Goal: Task Accomplishment & Management: Manage account settings

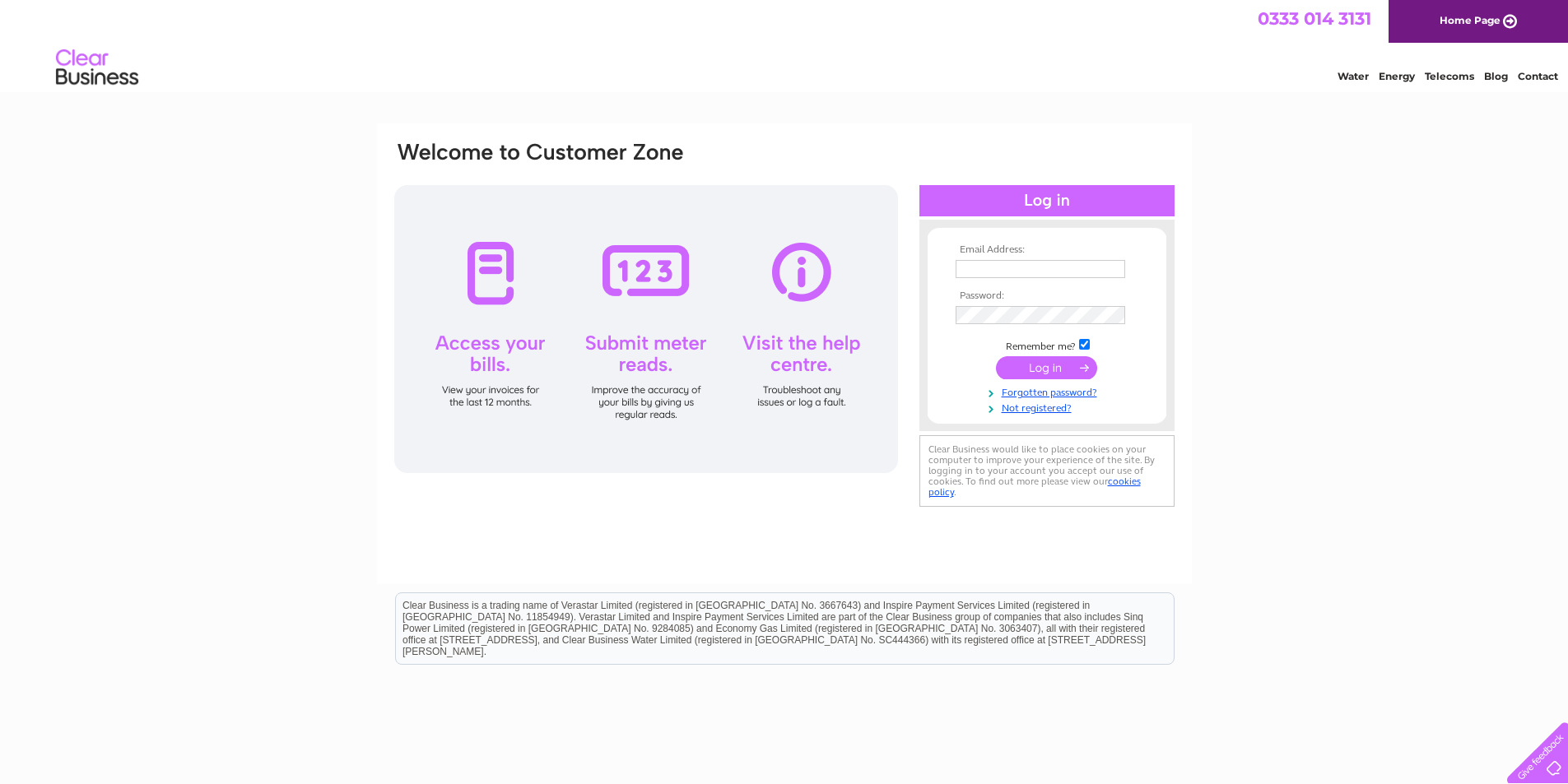
type input "[EMAIL_ADDRESS][DOMAIN_NAME]"
click at [1036, 358] on input "submit" at bounding box center [1046, 368] width 101 height 23
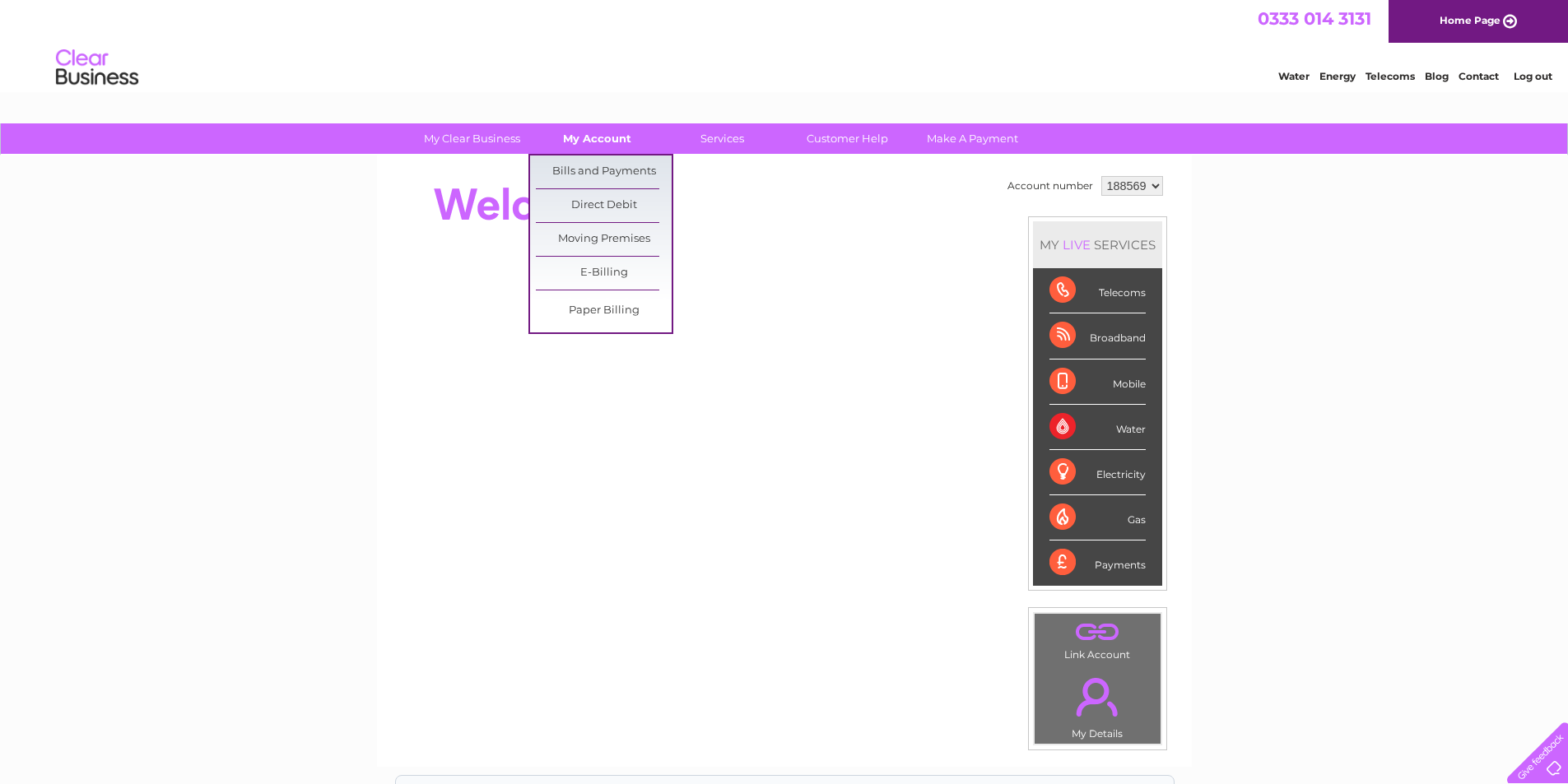
click at [587, 133] on link "My Account" at bounding box center [598, 138] width 136 height 30
click at [587, 172] on link "Bills and Payments" at bounding box center [604, 172] width 136 height 33
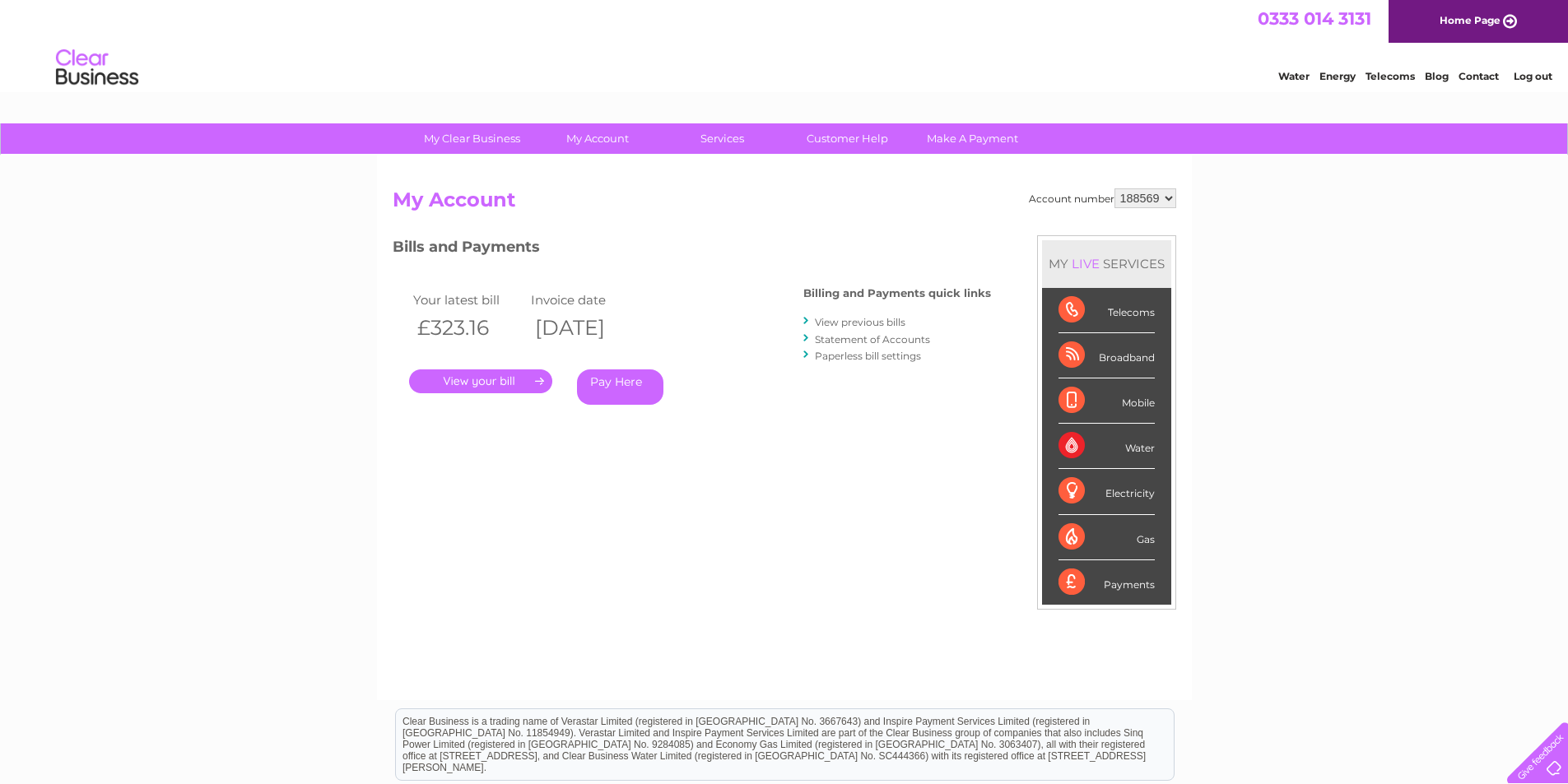
click at [465, 379] on link "." at bounding box center [480, 381] width 143 height 24
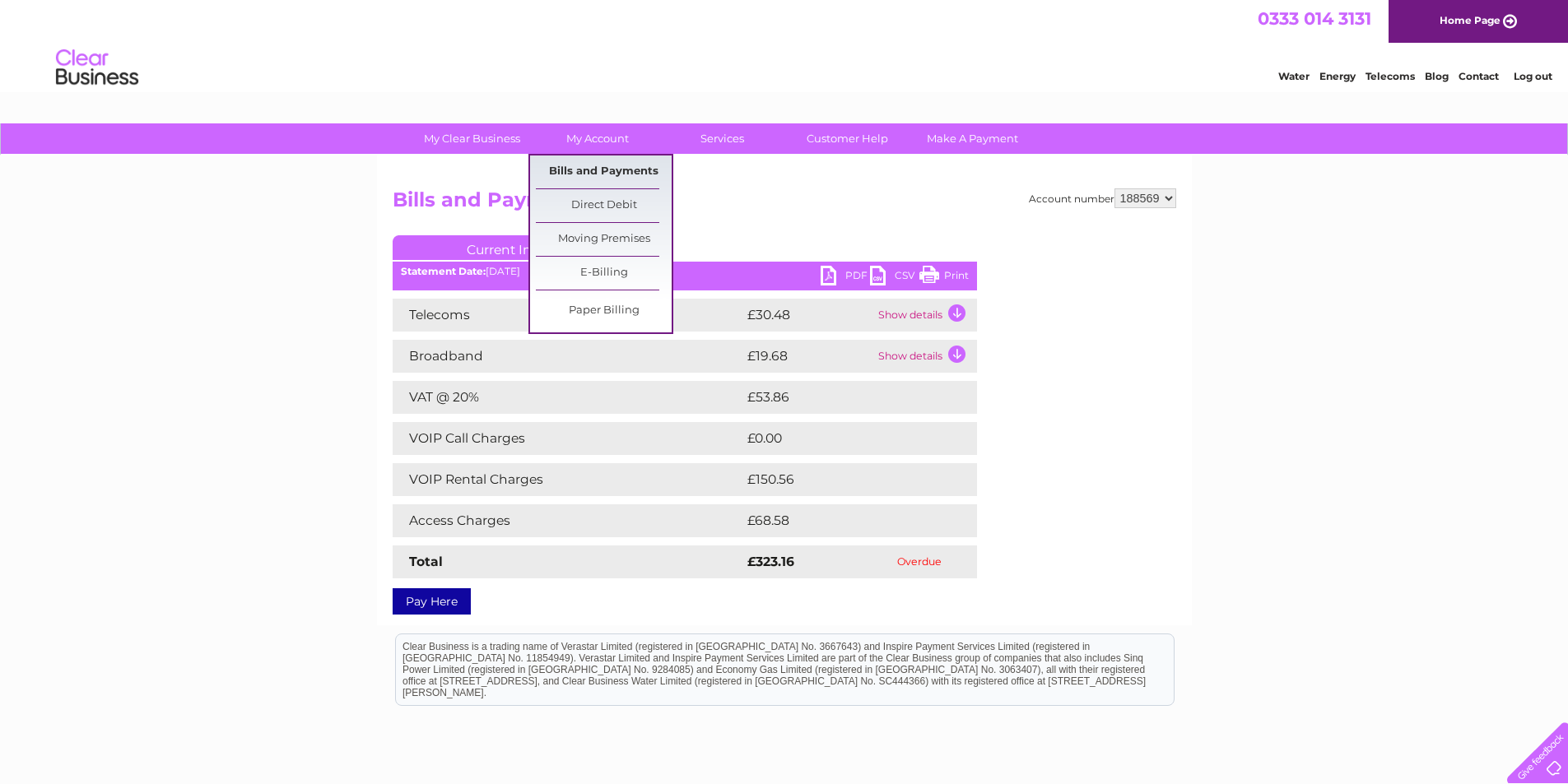
click at [604, 171] on link "Bills and Payments" at bounding box center [604, 172] width 136 height 33
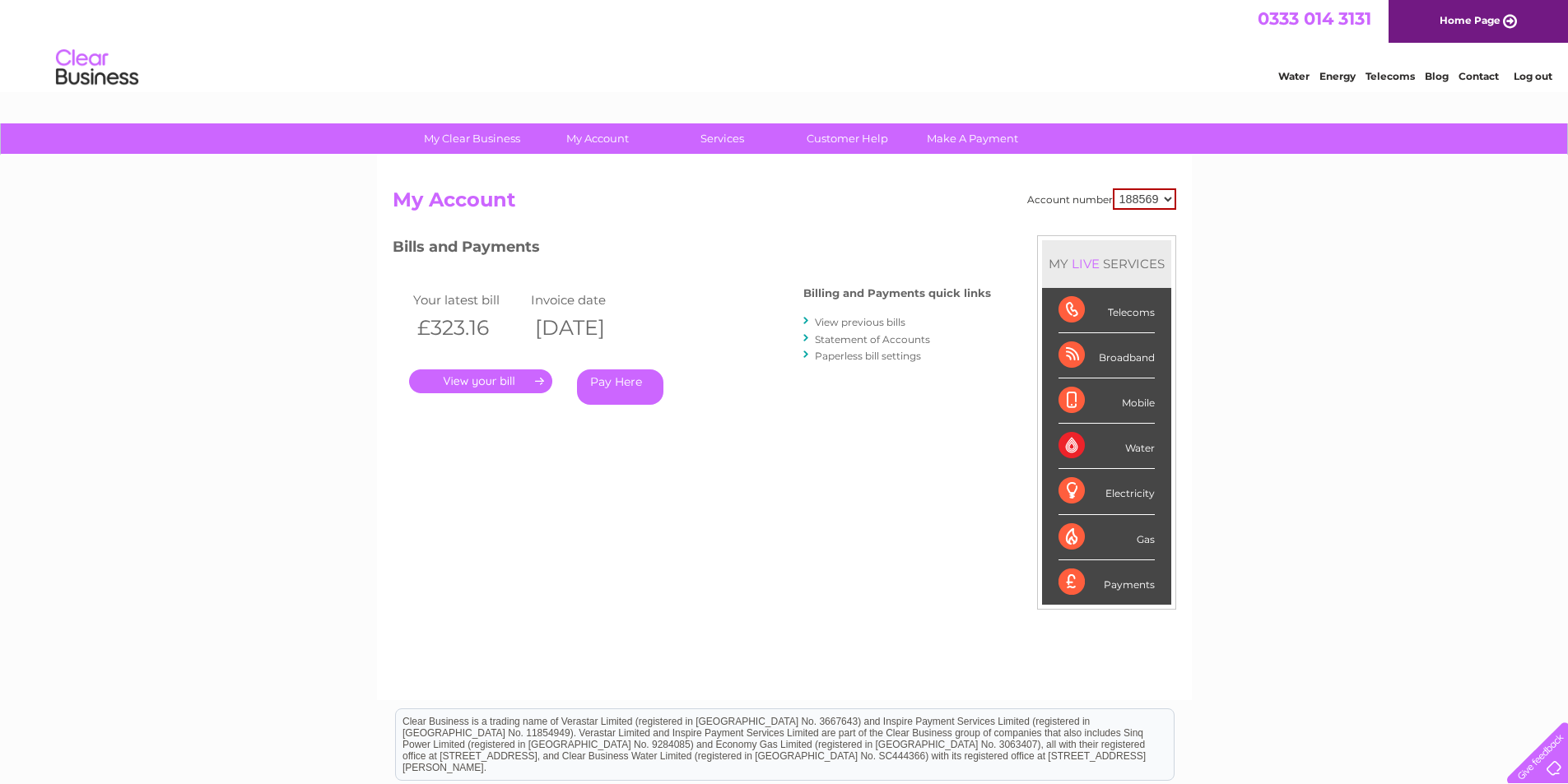
click at [1168, 199] on select "188569" at bounding box center [1144, 199] width 63 height 21
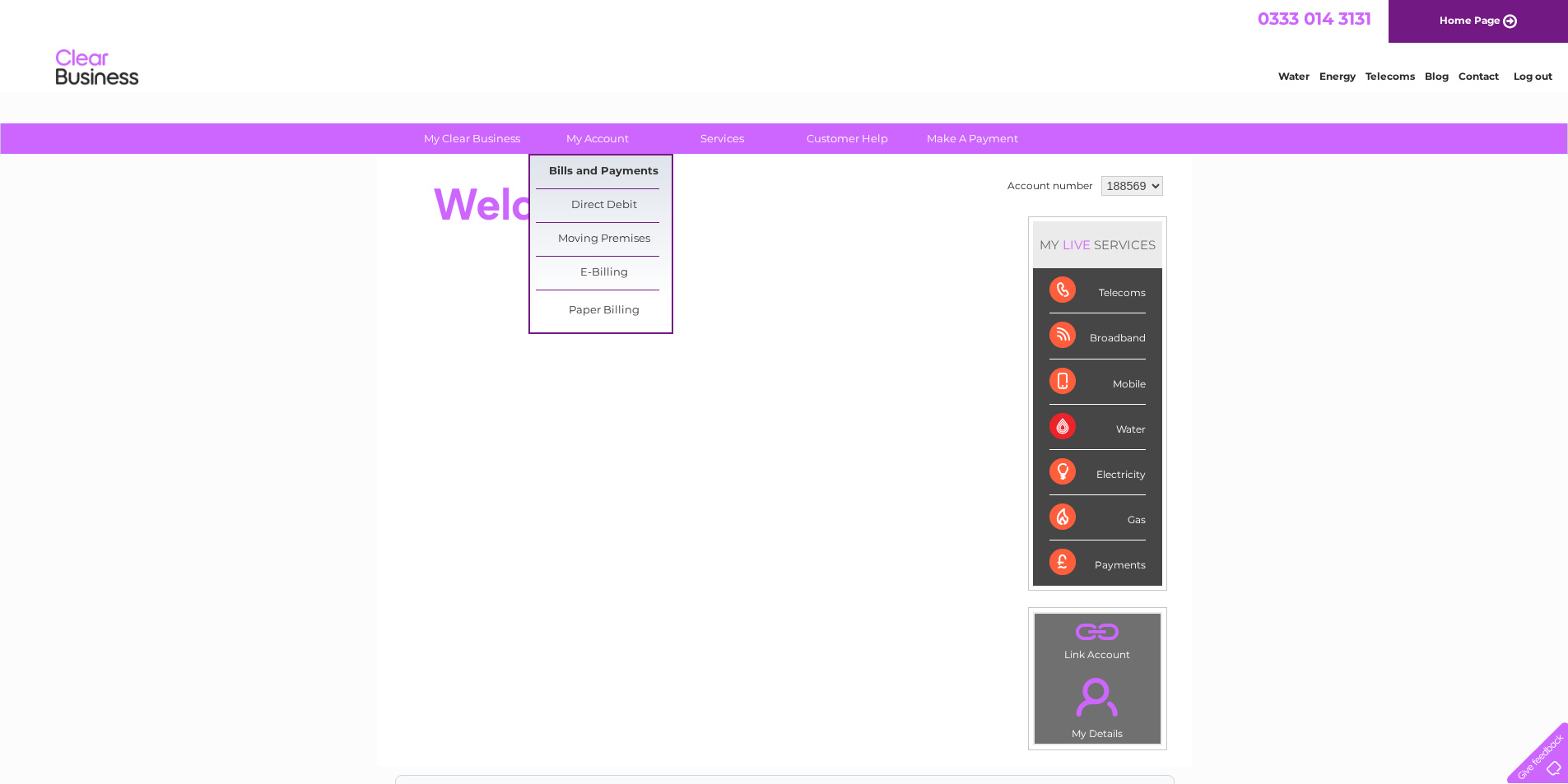
click at [566, 167] on link "Bills and Payments" at bounding box center [604, 172] width 136 height 33
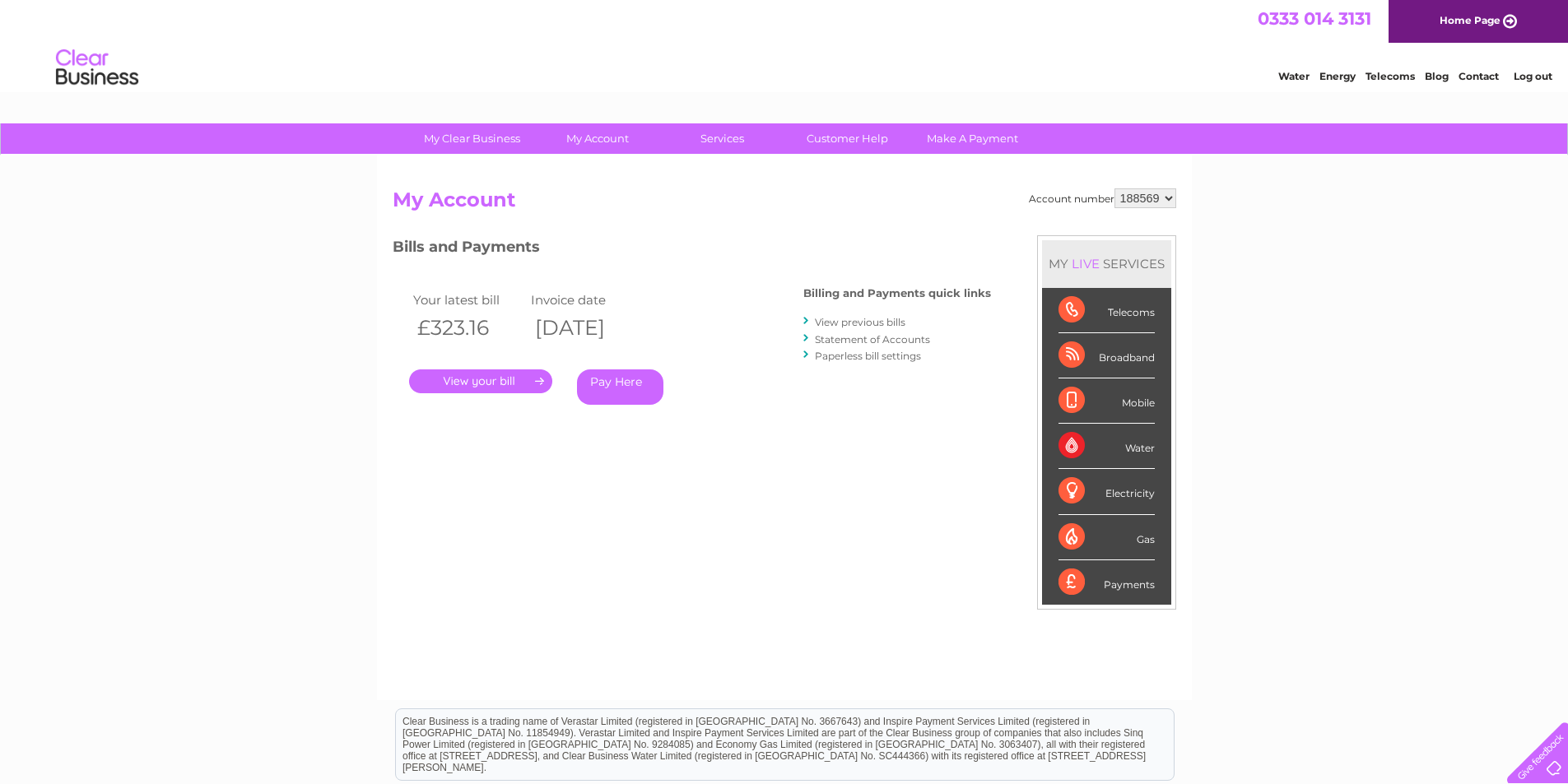
click at [504, 375] on link "." at bounding box center [480, 381] width 143 height 24
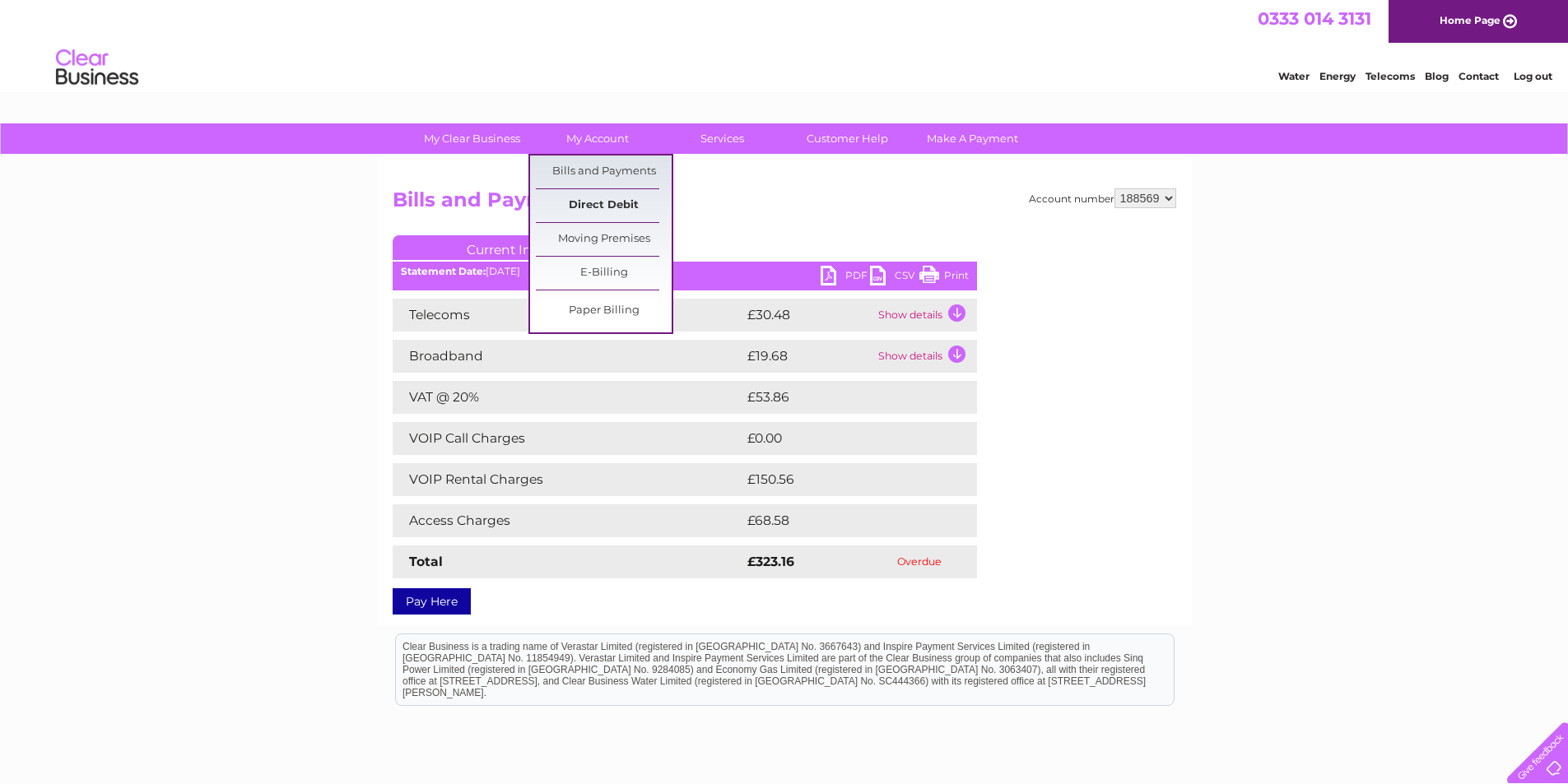
click at [595, 202] on link "Direct Debit" at bounding box center [604, 205] width 136 height 33
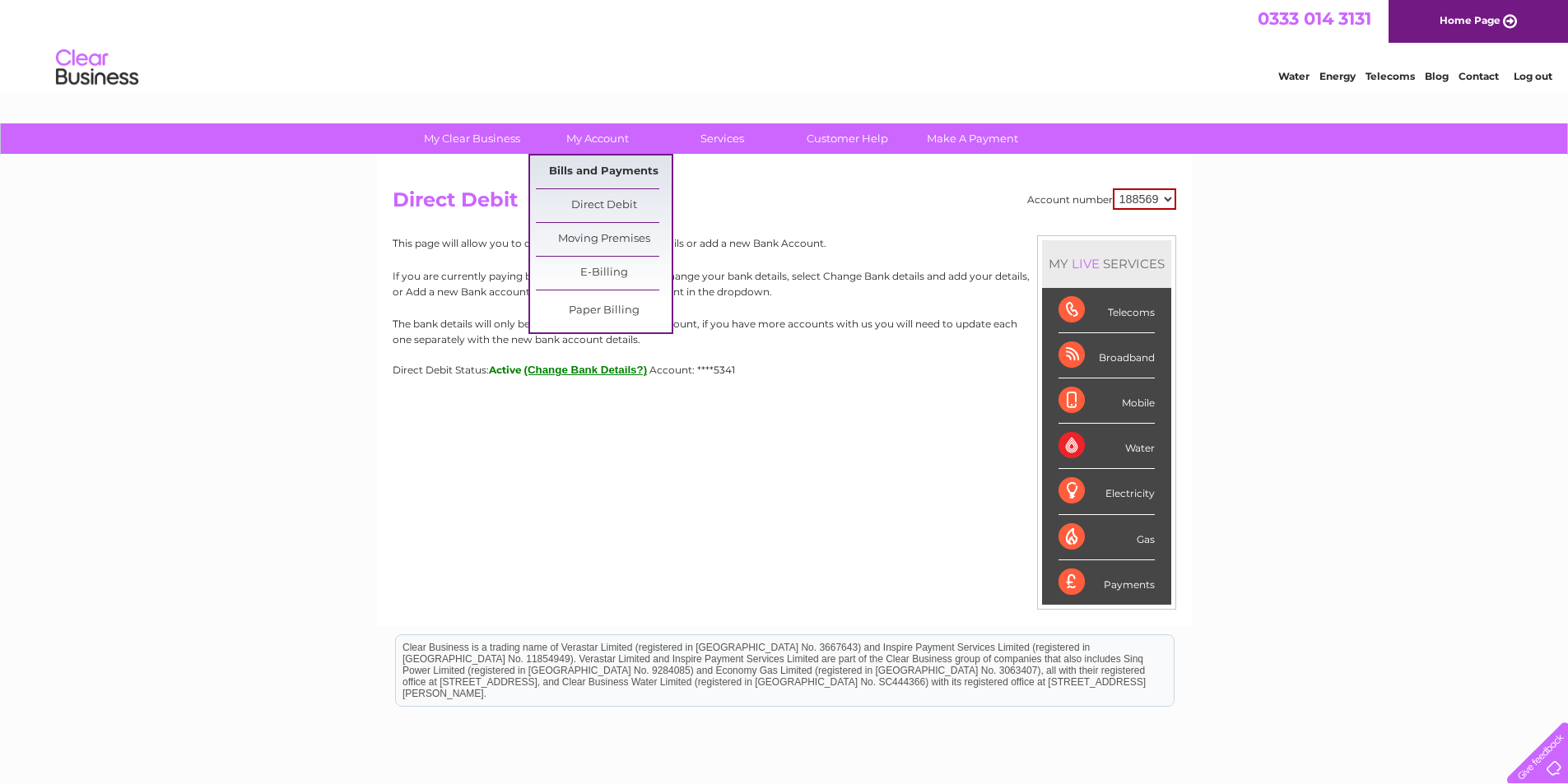
click at [605, 173] on link "Bills and Payments" at bounding box center [604, 172] width 136 height 33
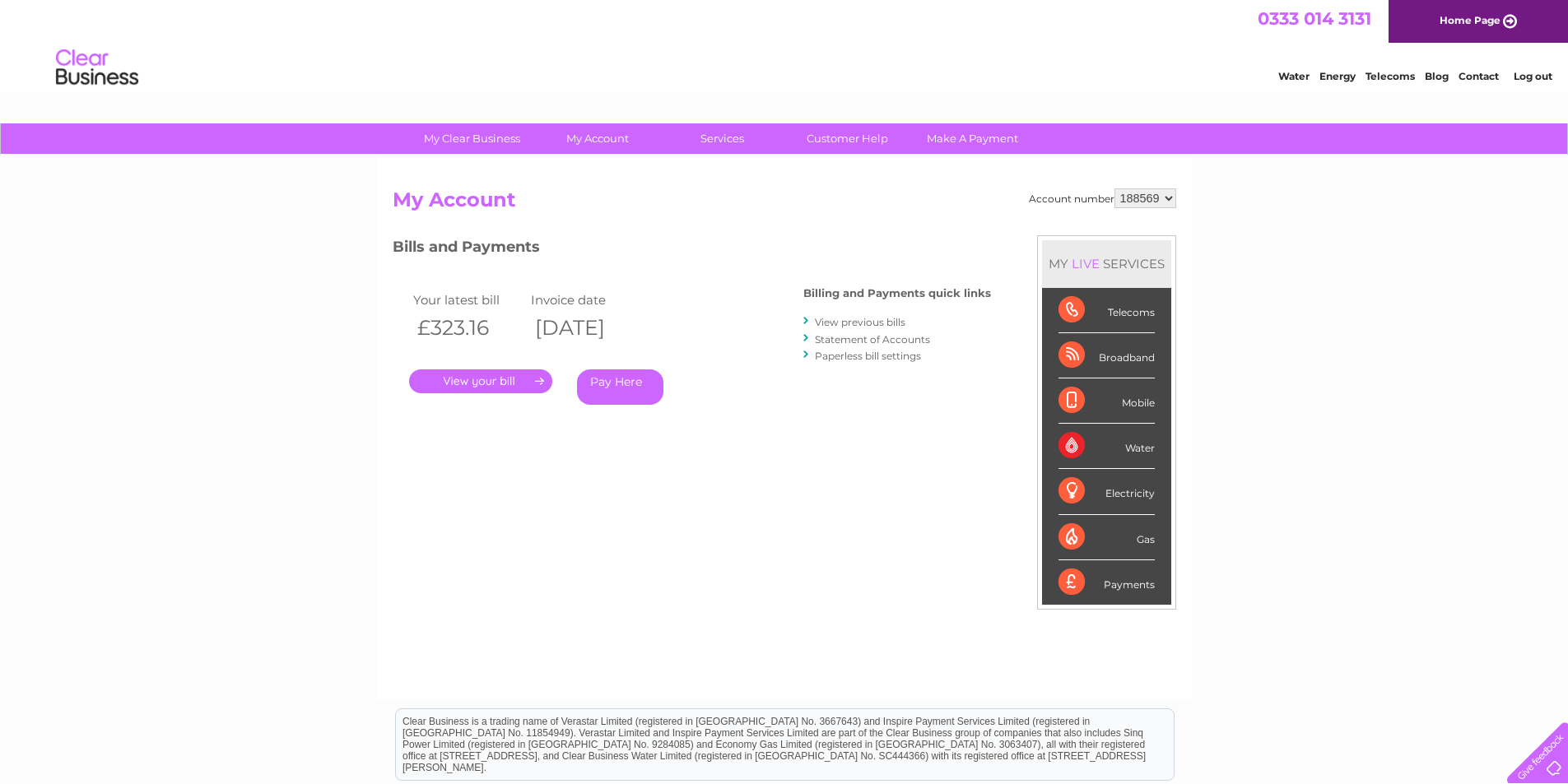
click at [885, 319] on link "View previous bills" at bounding box center [859, 322] width 91 height 13
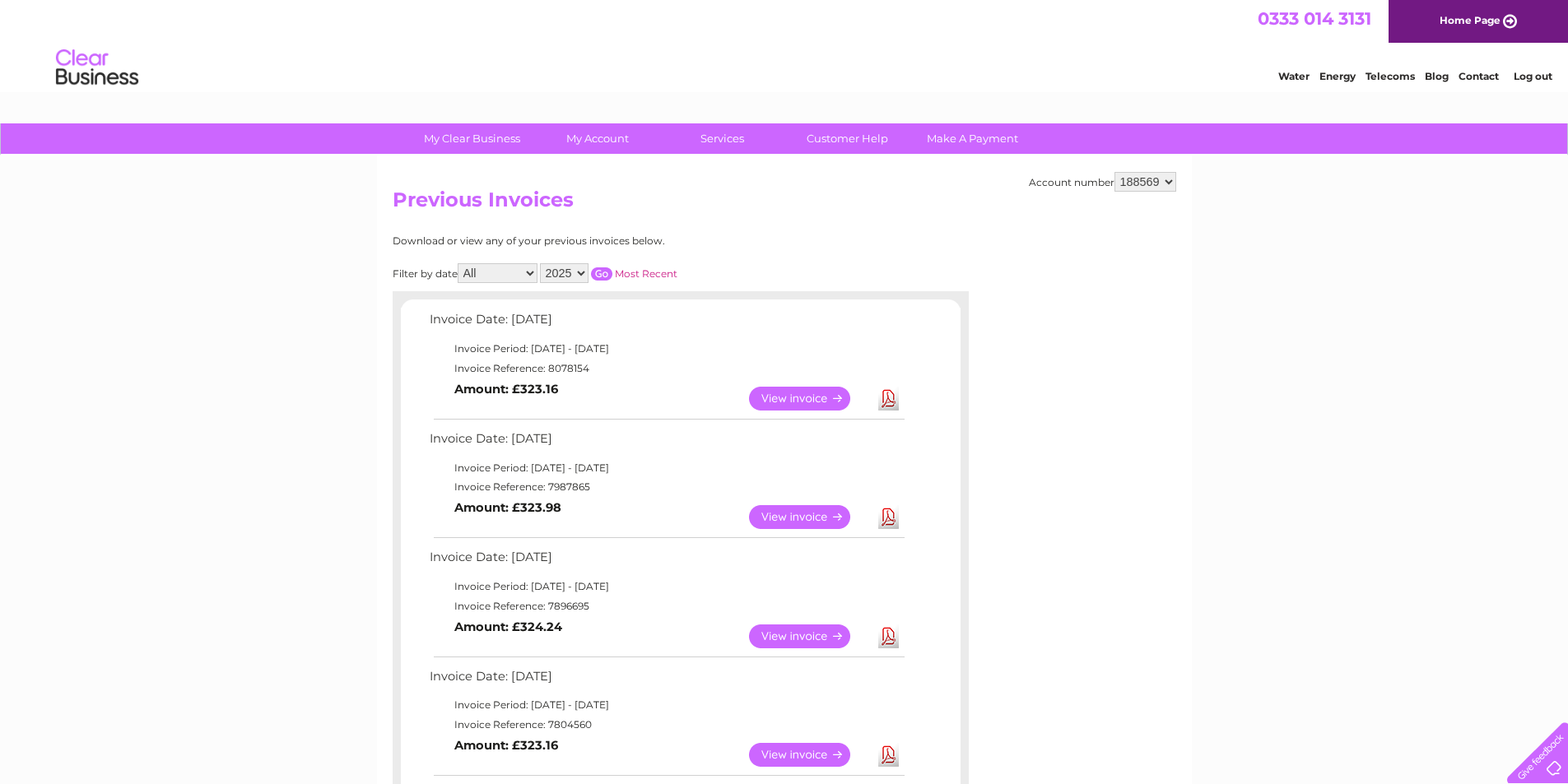
click at [813, 400] on link "View" at bounding box center [810, 398] width 121 height 24
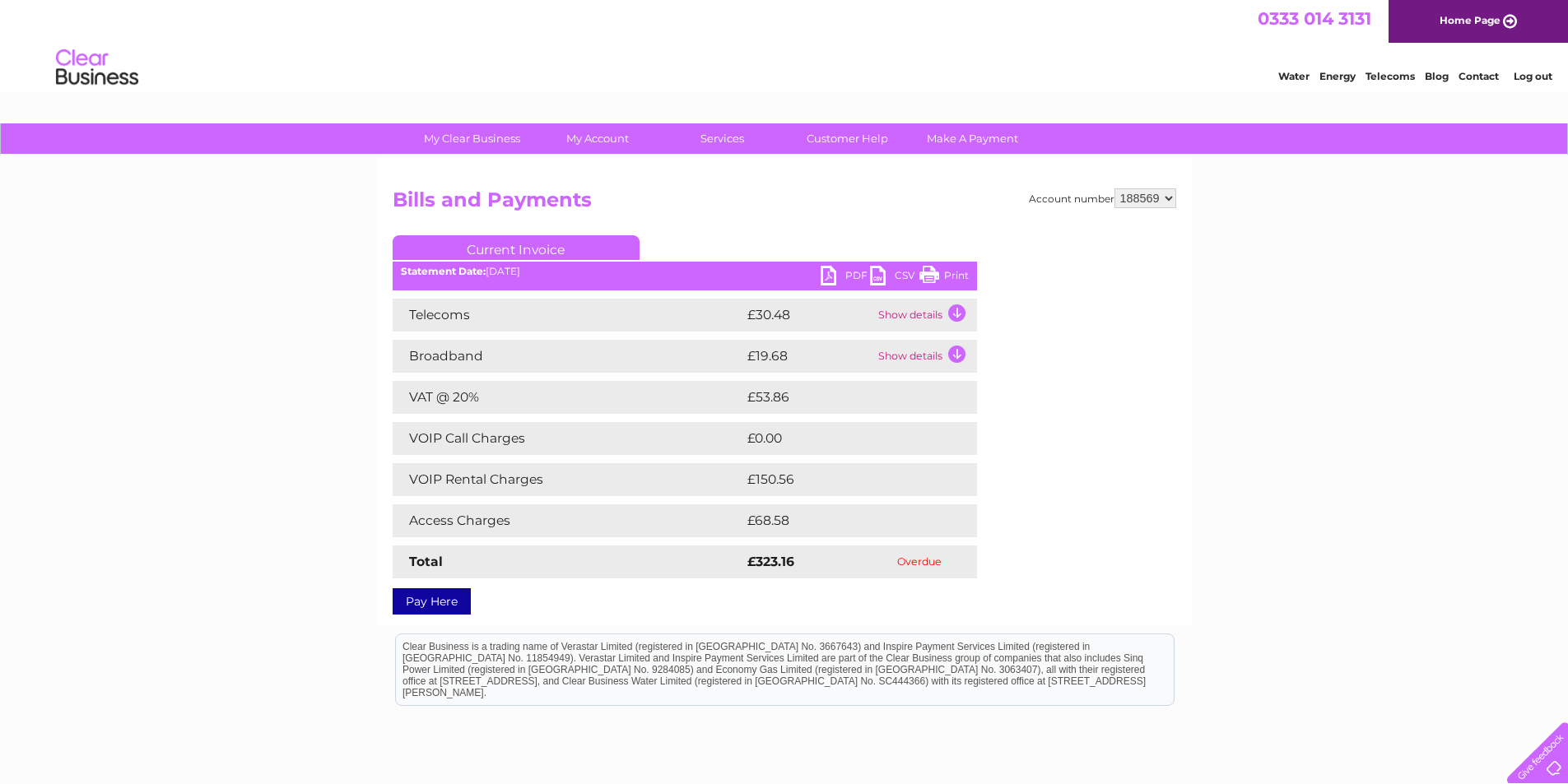
click at [957, 307] on td "Show details" at bounding box center [926, 315] width 103 height 33
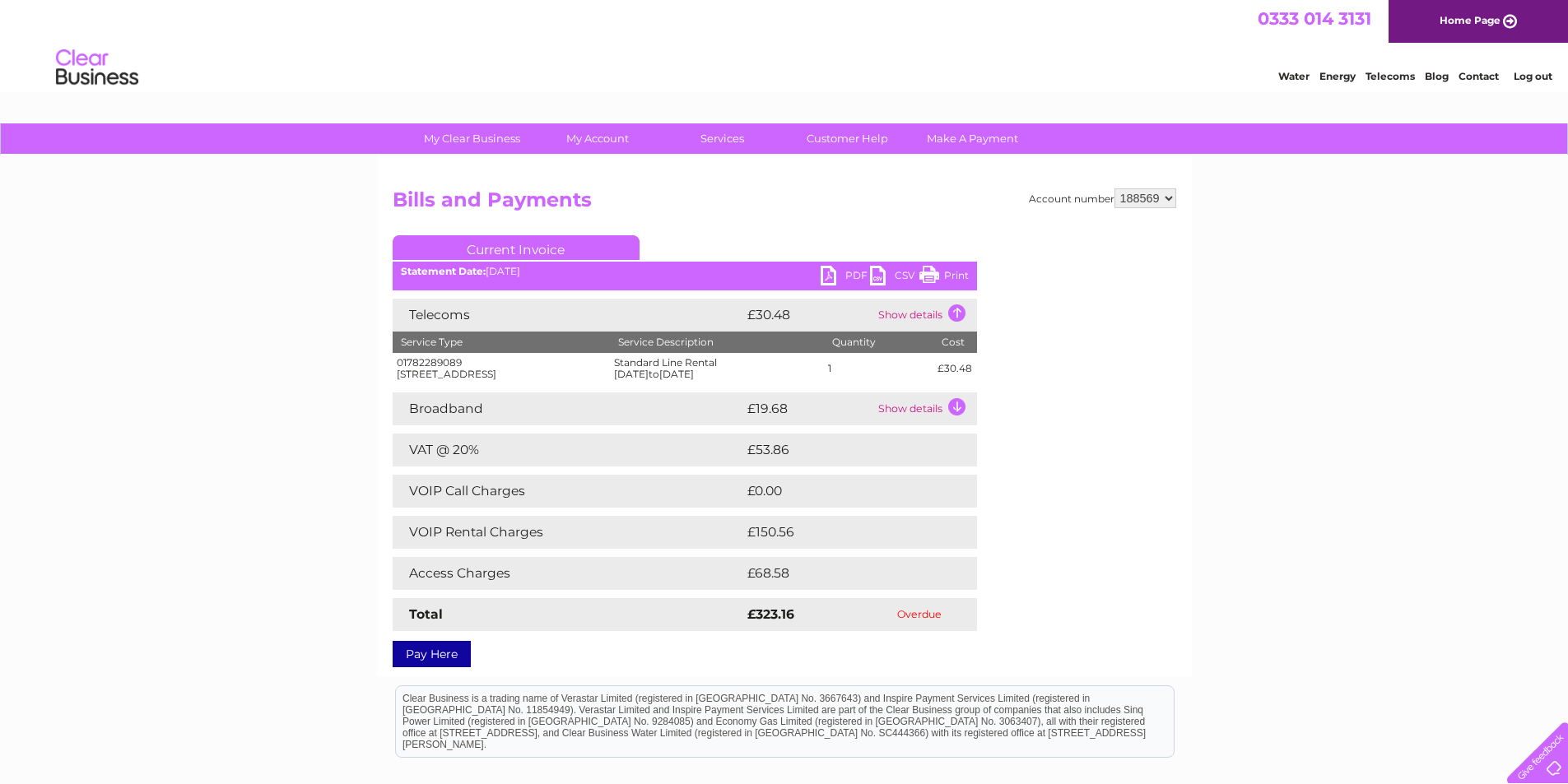
click at [960, 410] on td "Show details" at bounding box center [926, 409] width 103 height 33
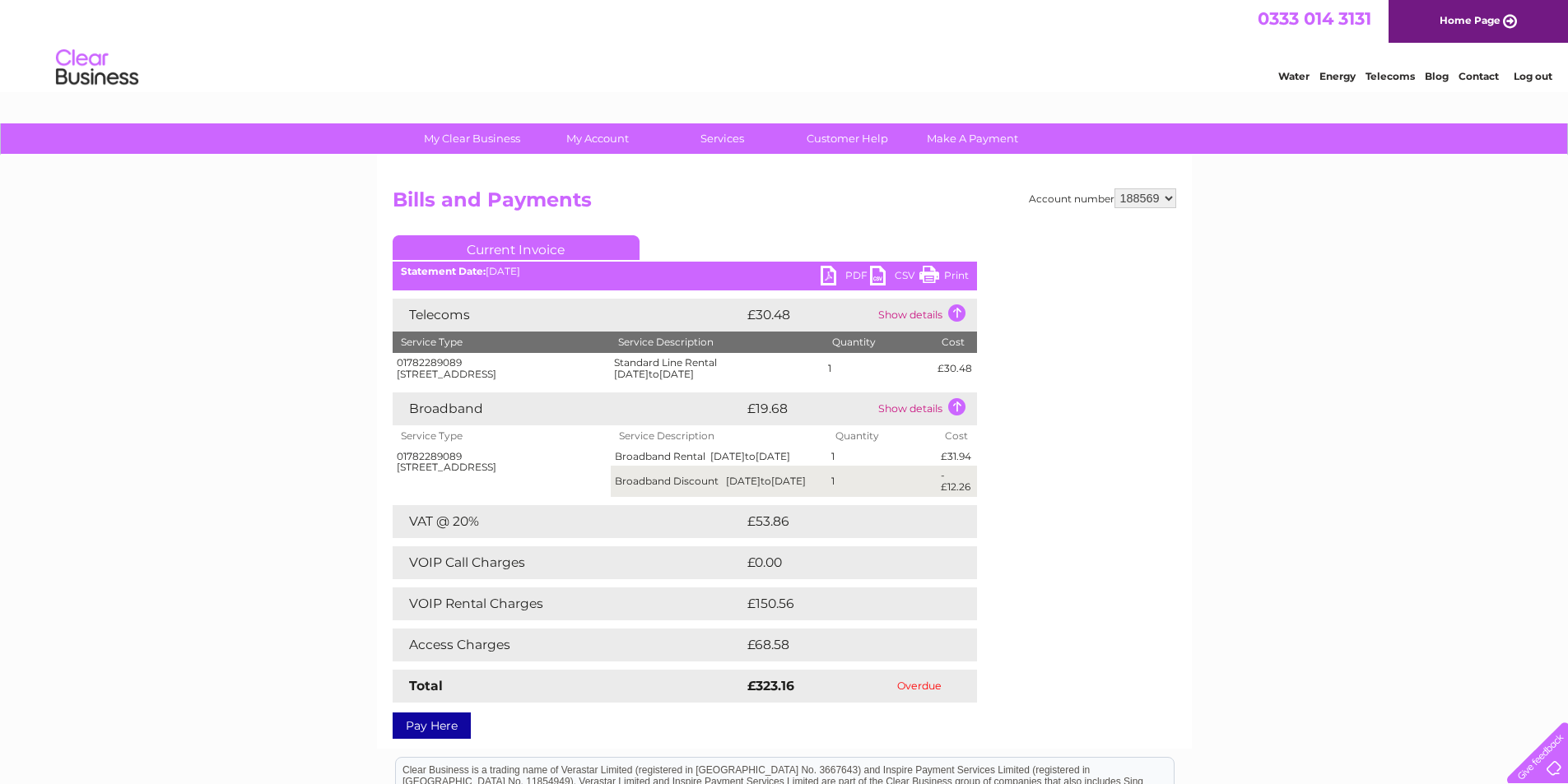
click at [874, 270] on link "CSV" at bounding box center [894, 277] width 50 height 24
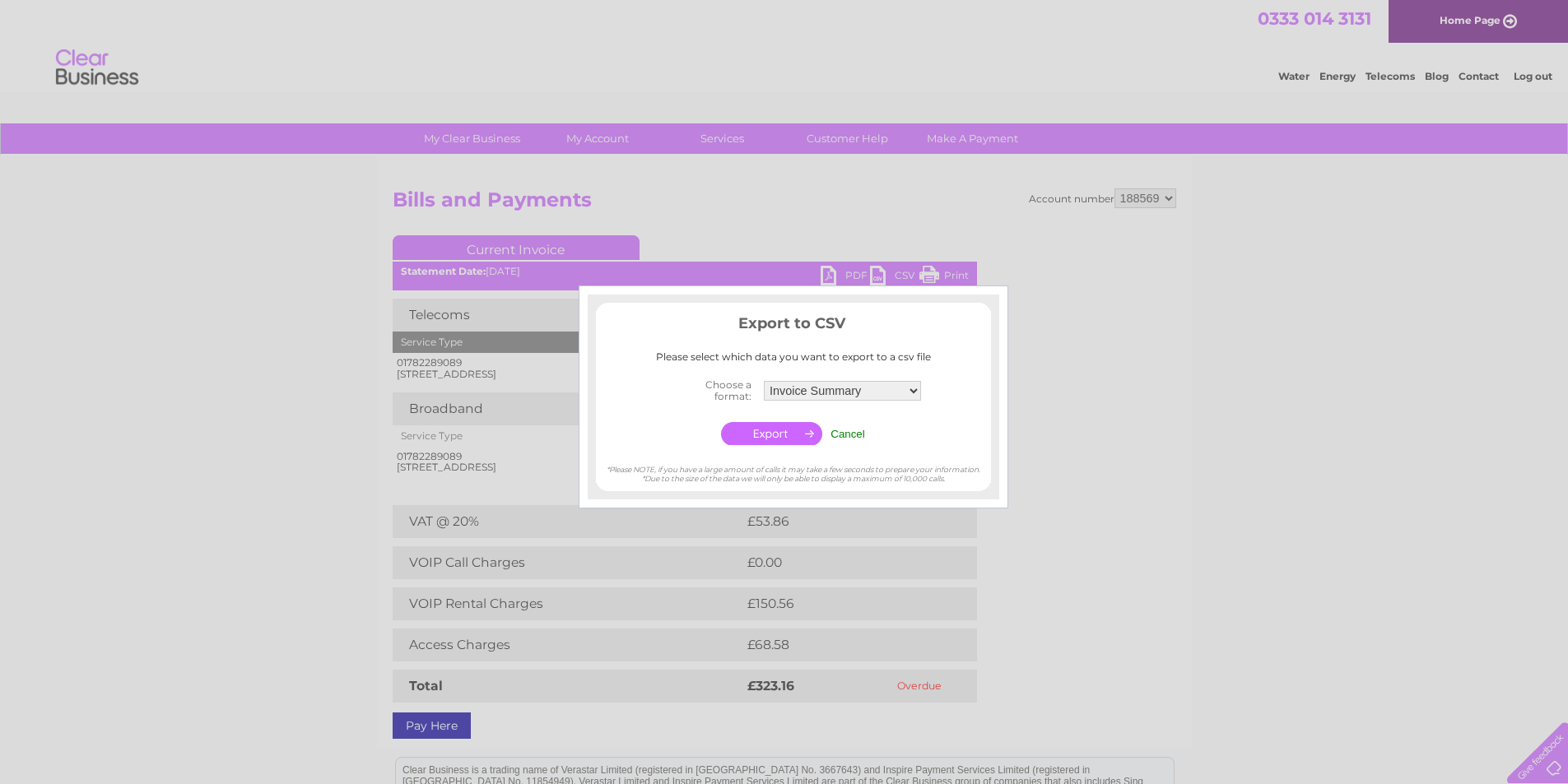
click at [845, 429] on input "Cancel" at bounding box center [848, 434] width 35 height 13
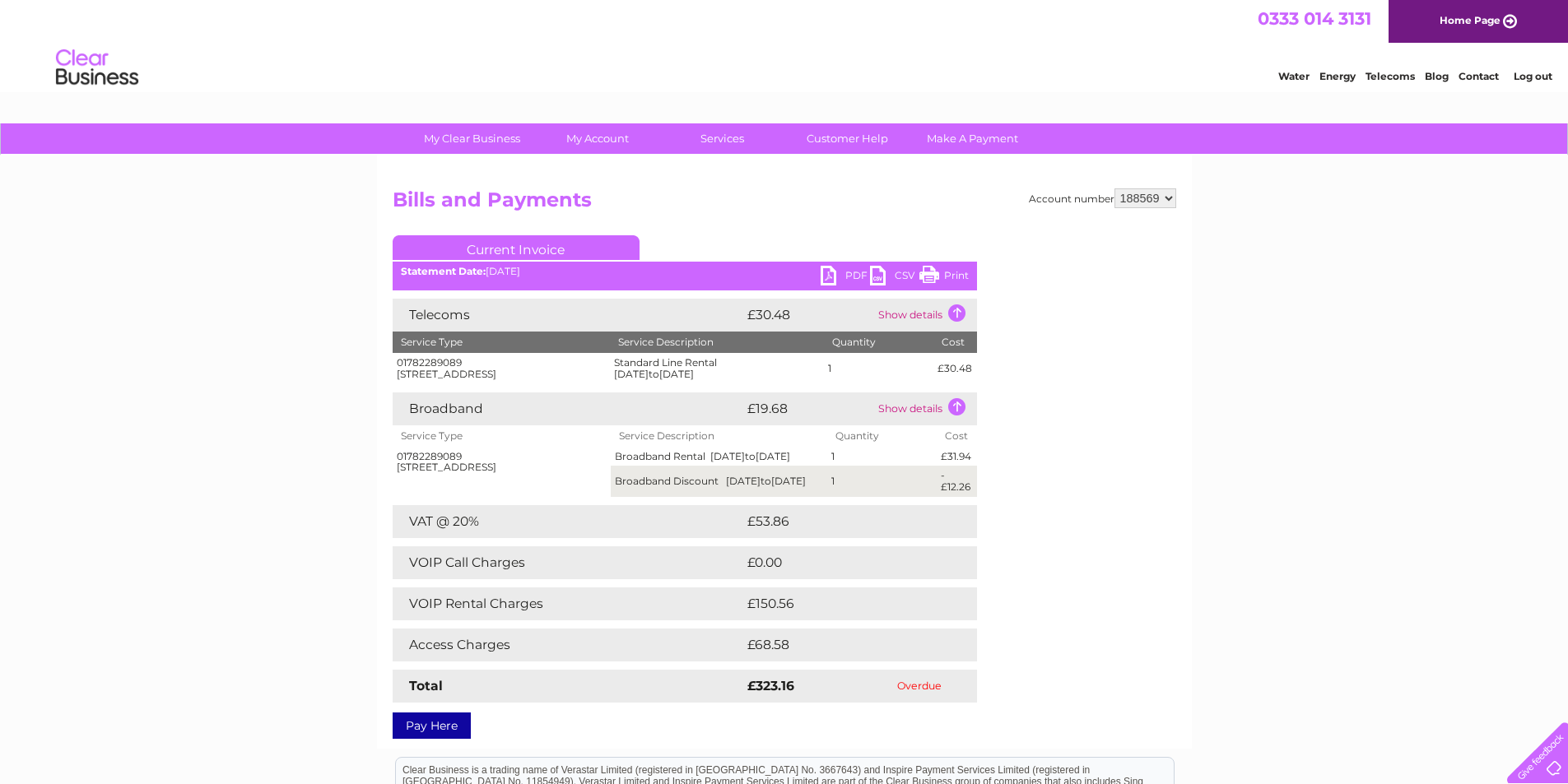
click at [821, 274] on link "PDF" at bounding box center [845, 277] width 50 height 24
click at [959, 134] on link "Make A Payment" at bounding box center [972, 138] width 136 height 30
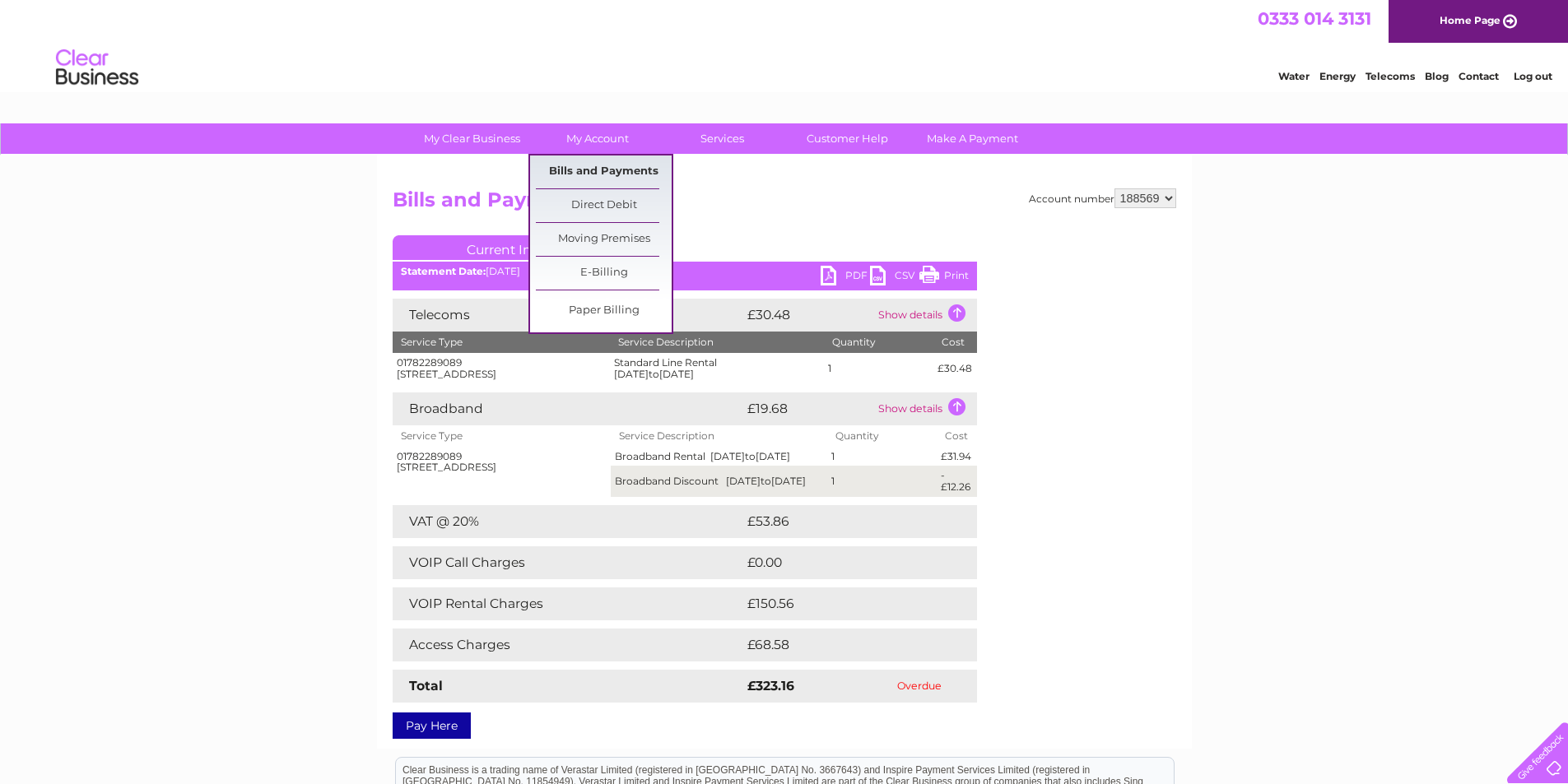
click at [610, 162] on link "Bills and Payments" at bounding box center [604, 172] width 136 height 33
click at [627, 209] on link "Direct Debit" at bounding box center [604, 205] width 136 height 33
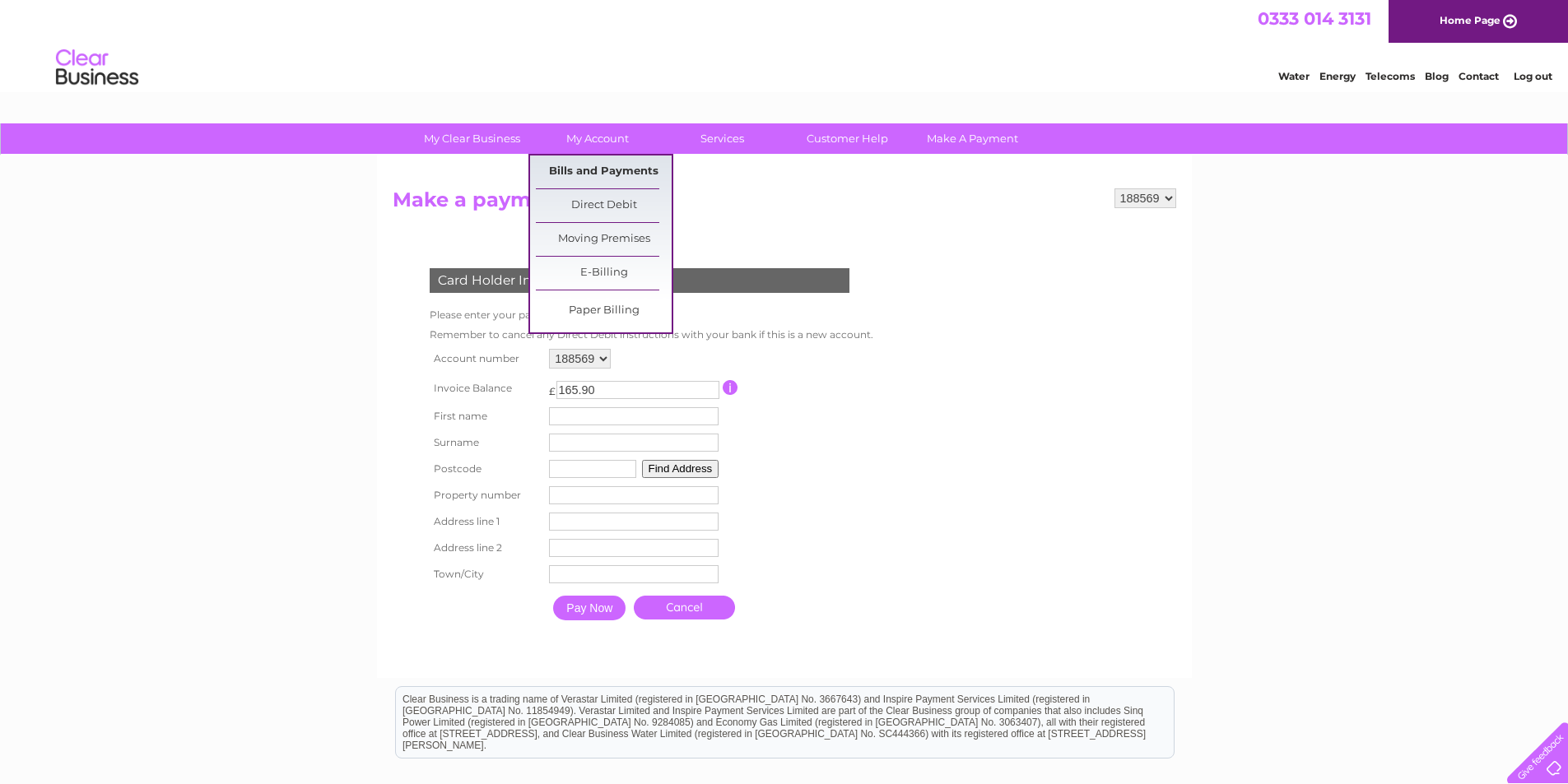
click at [587, 175] on link "Bills and Payments" at bounding box center [604, 172] width 136 height 33
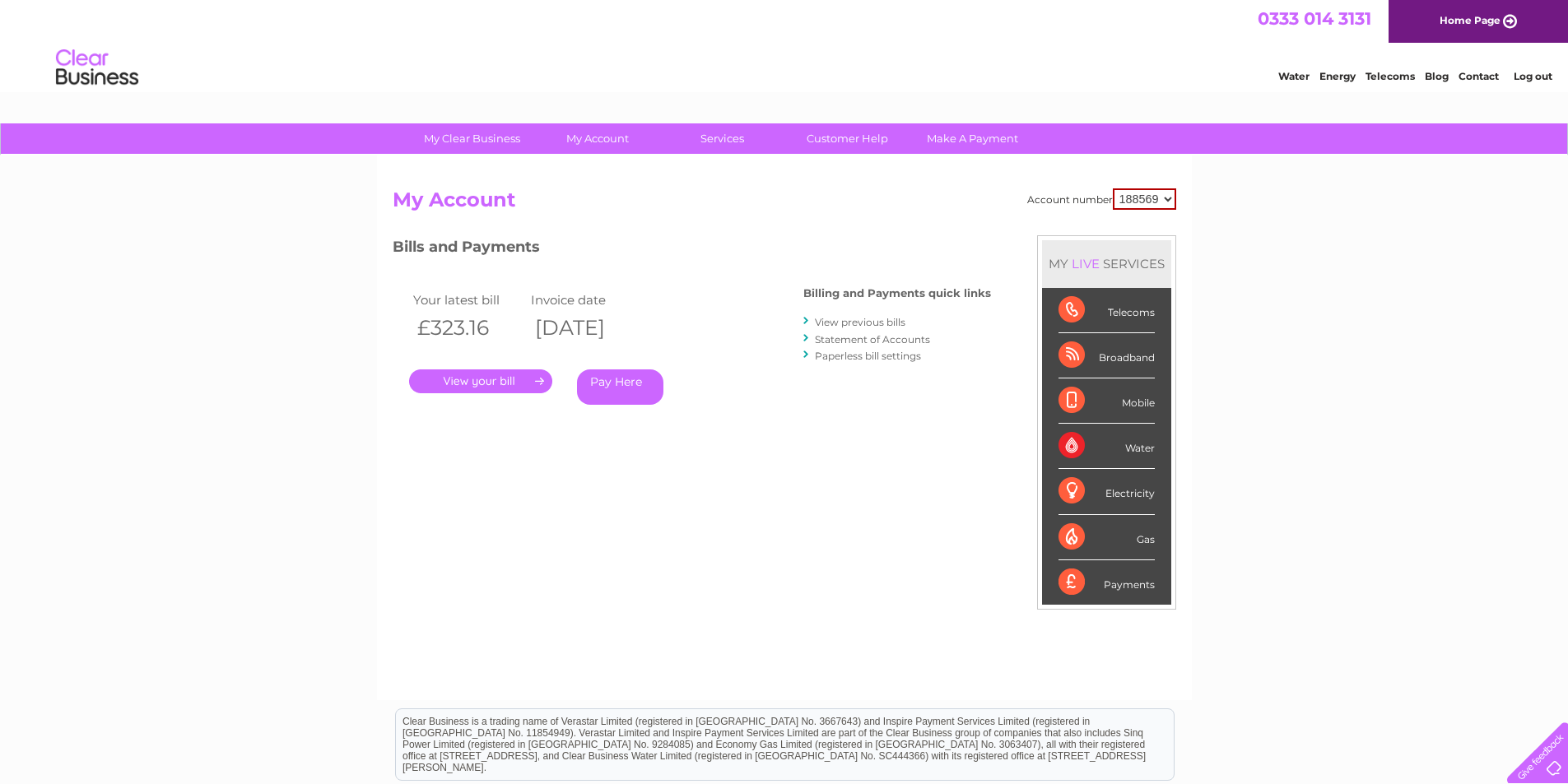
click at [805, 336] on div at bounding box center [807, 339] width 8 height 16
click at [821, 340] on link "Statement of Accounts" at bounding box center [872, 339] width 115 height 13
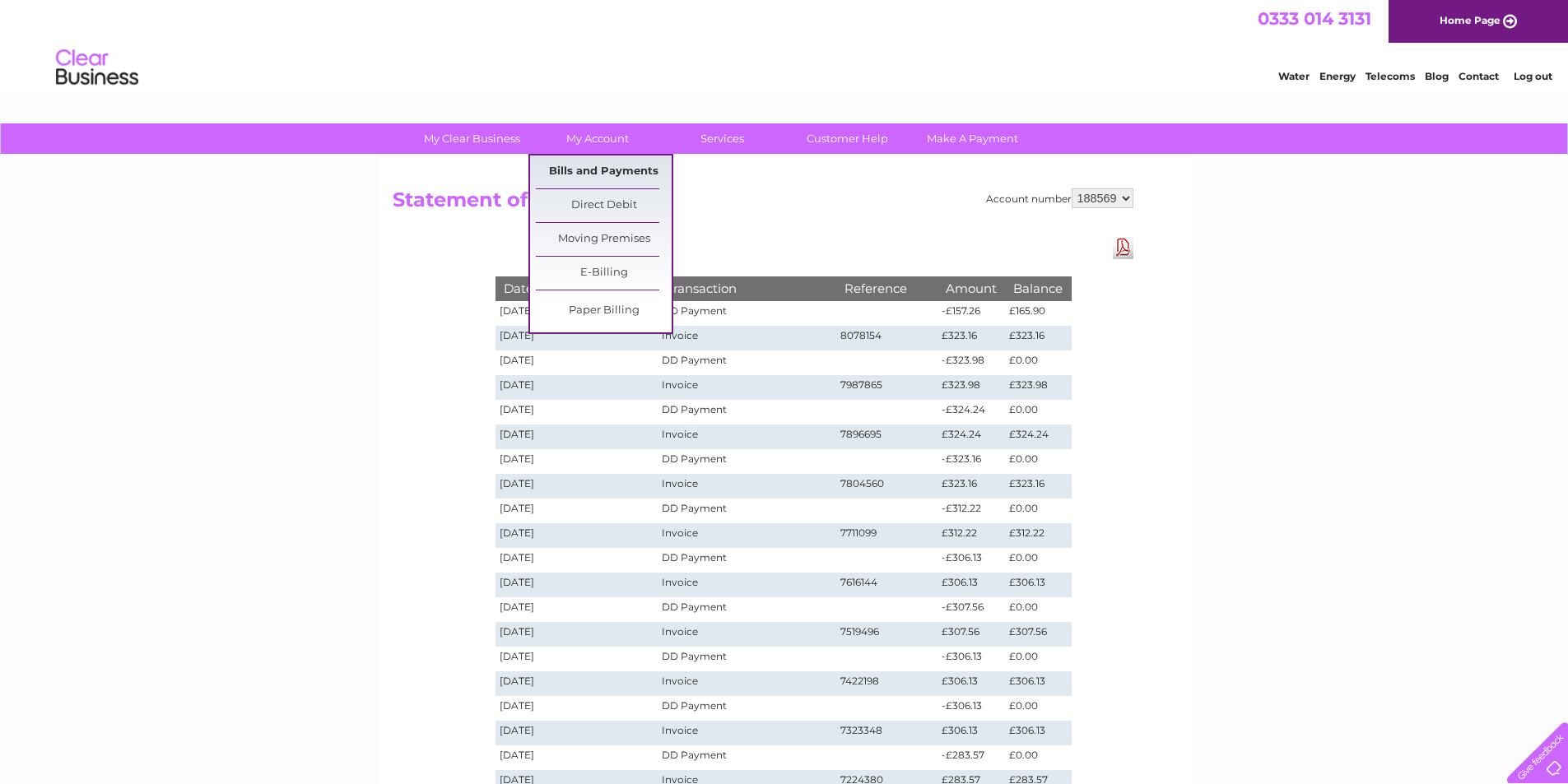
click at [604, 170] on link "Bills and Payments" at bounding box center [604, 172] width 136 height 33
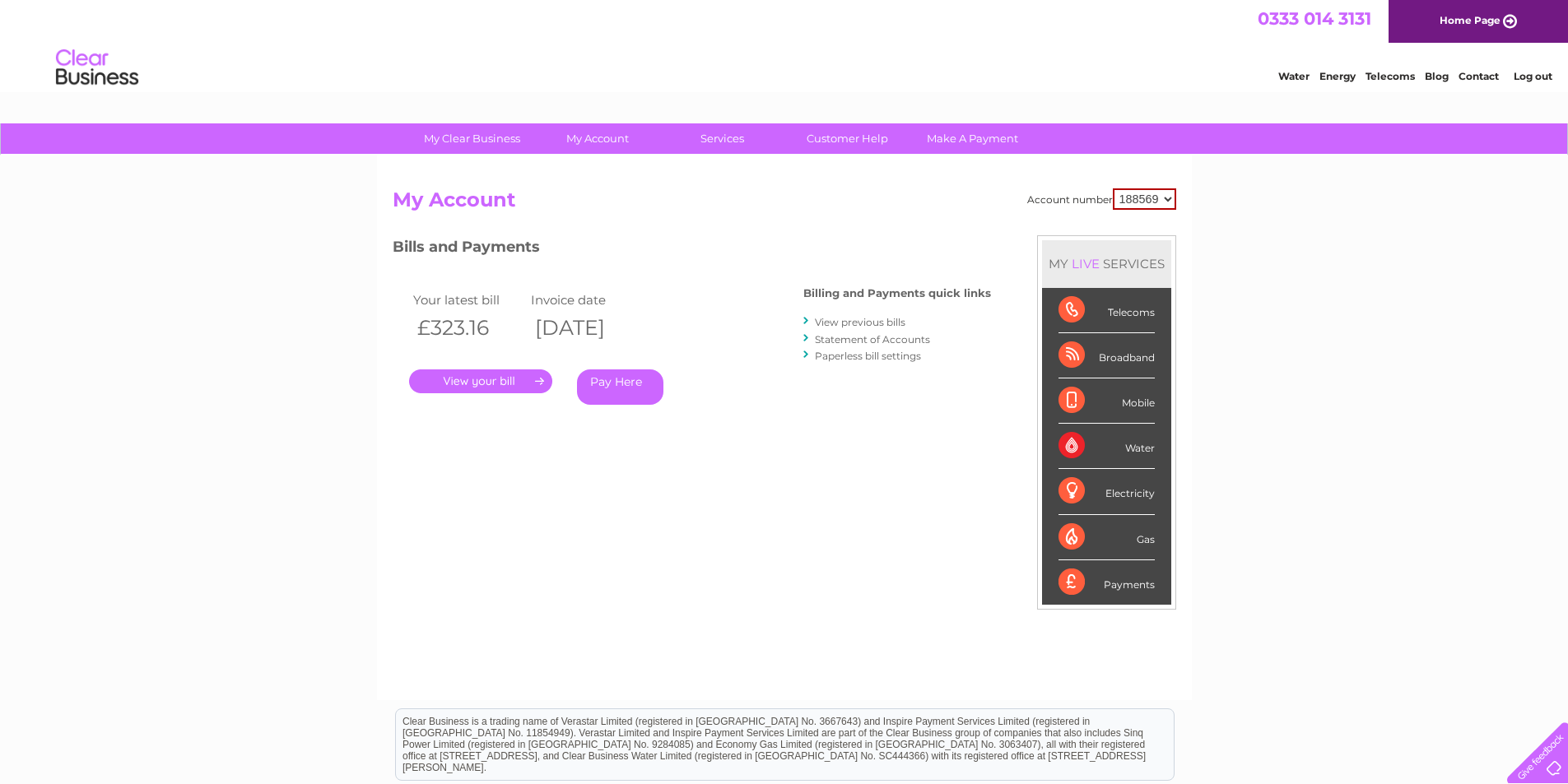
click at [910, 339] on link "Statement of Accounts" at bounding box center [872, 339] width 115 height 13
